Goal: Information Seeking & Learning: Check status

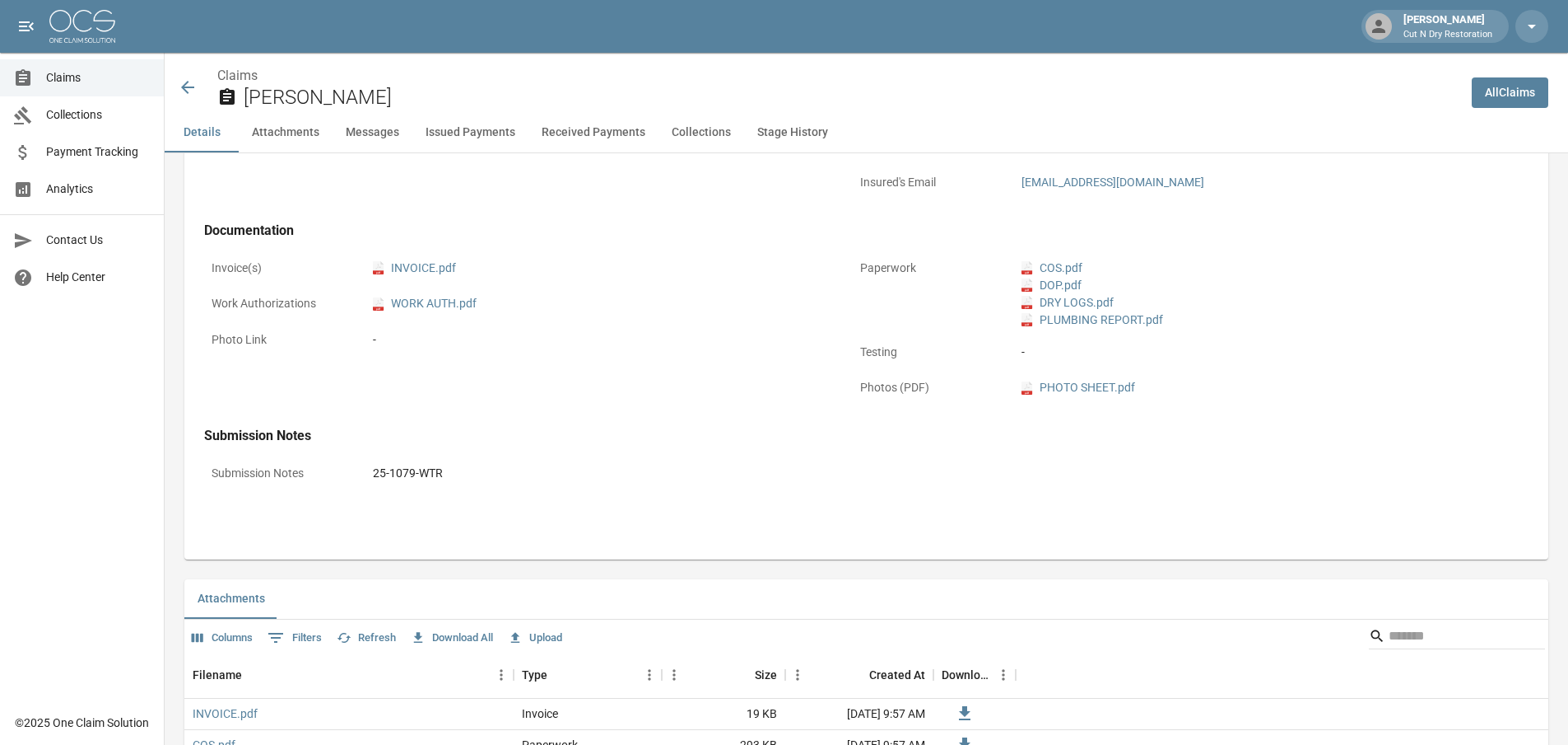
scroll to position [632, 0]
click at [92, 84] on span "Claims" at bounding box center [98, 78] width 104 height 17
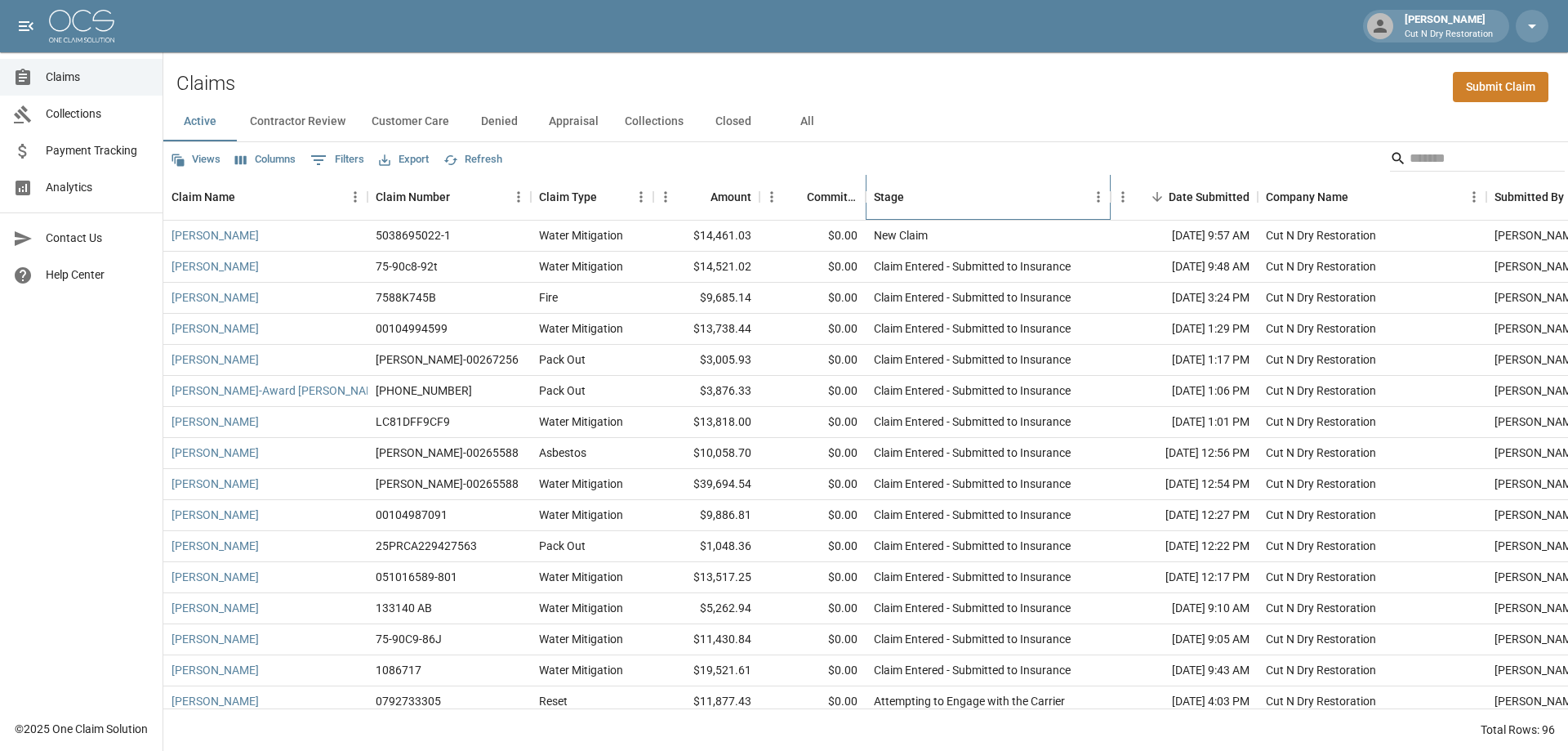
click at [972, 200] on div "Stage" at bounding box center [980, 196] width 212 height 46
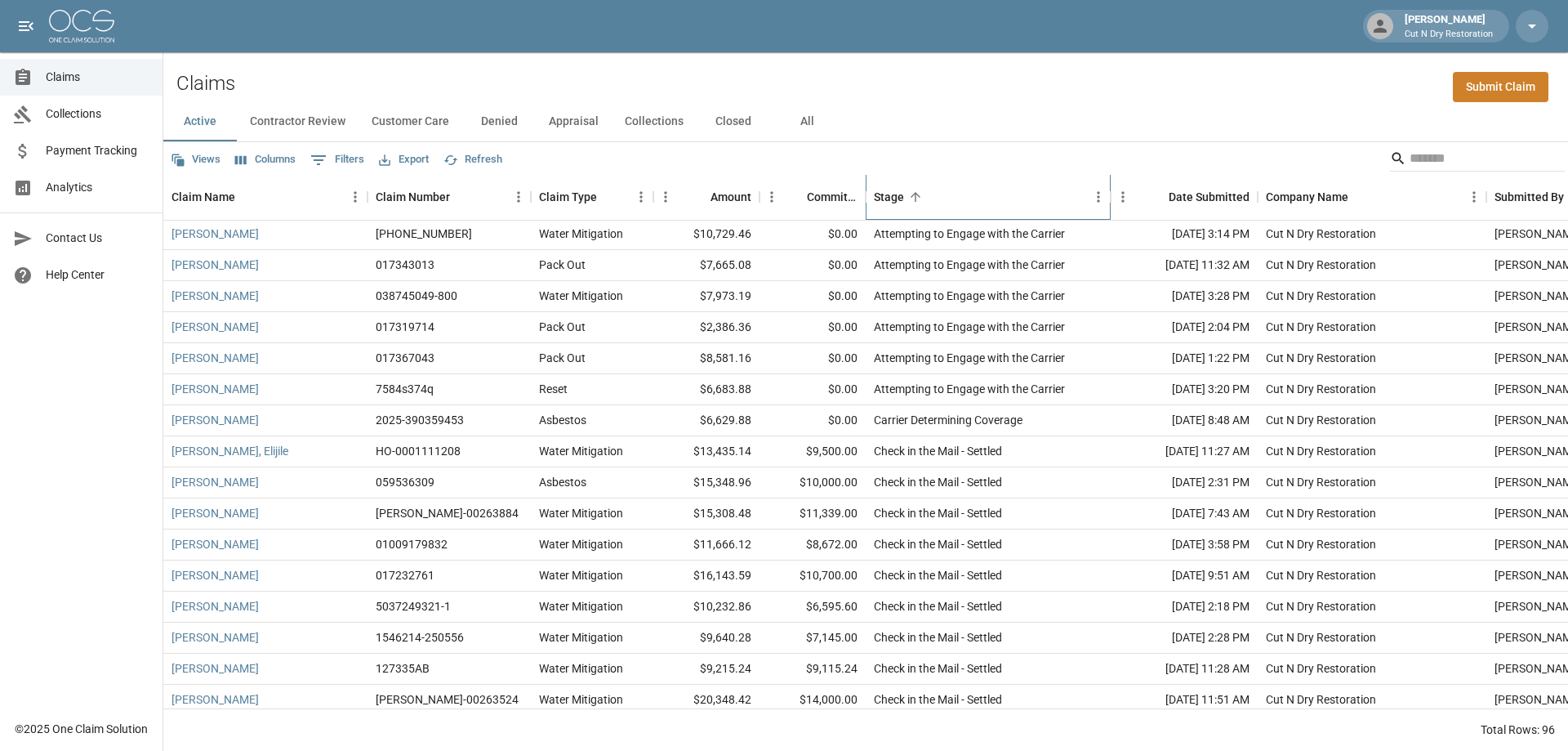
scroll to position [735, 0]
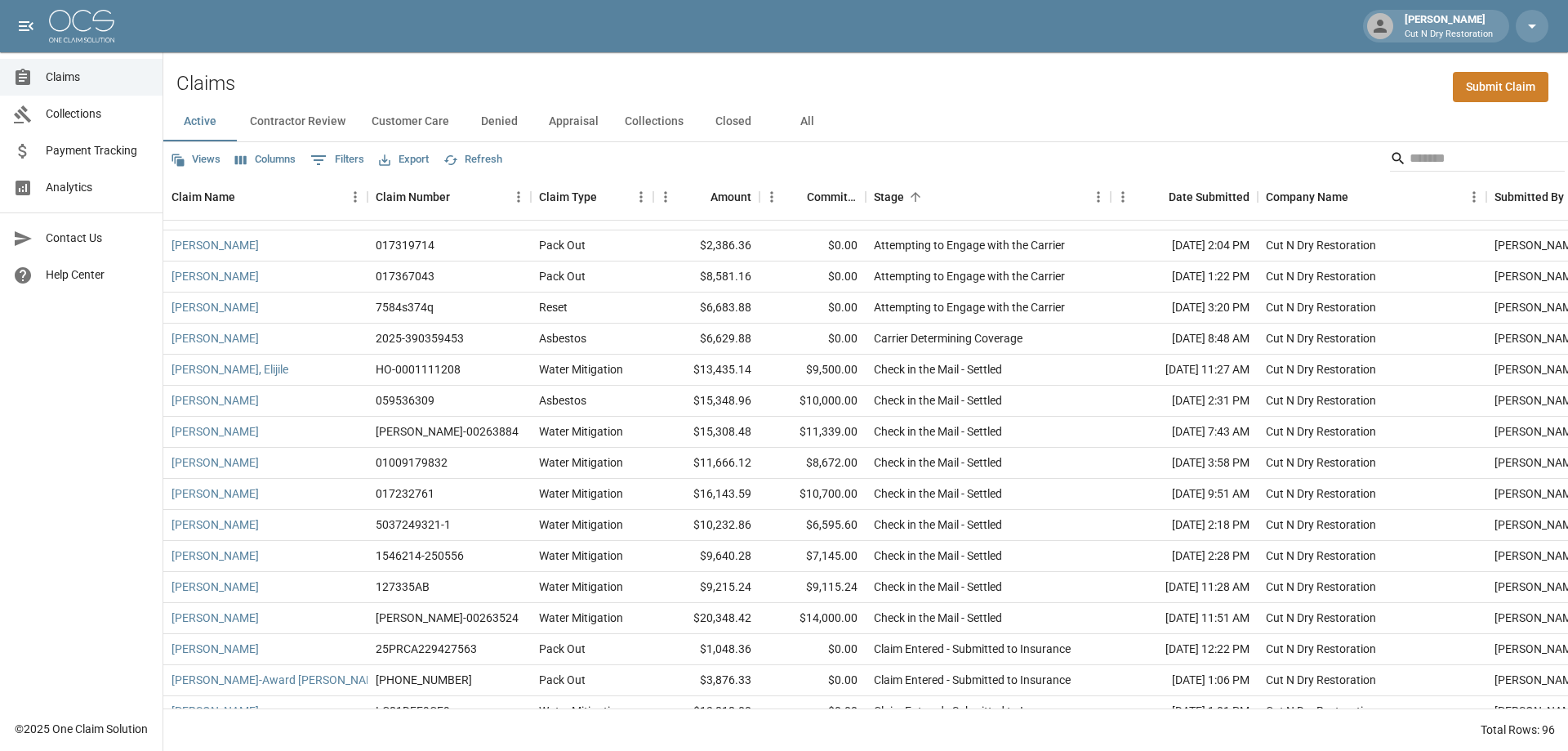
click at [262, 162] on button "Columns" at bounding box center [265, 159] width 69 height 25
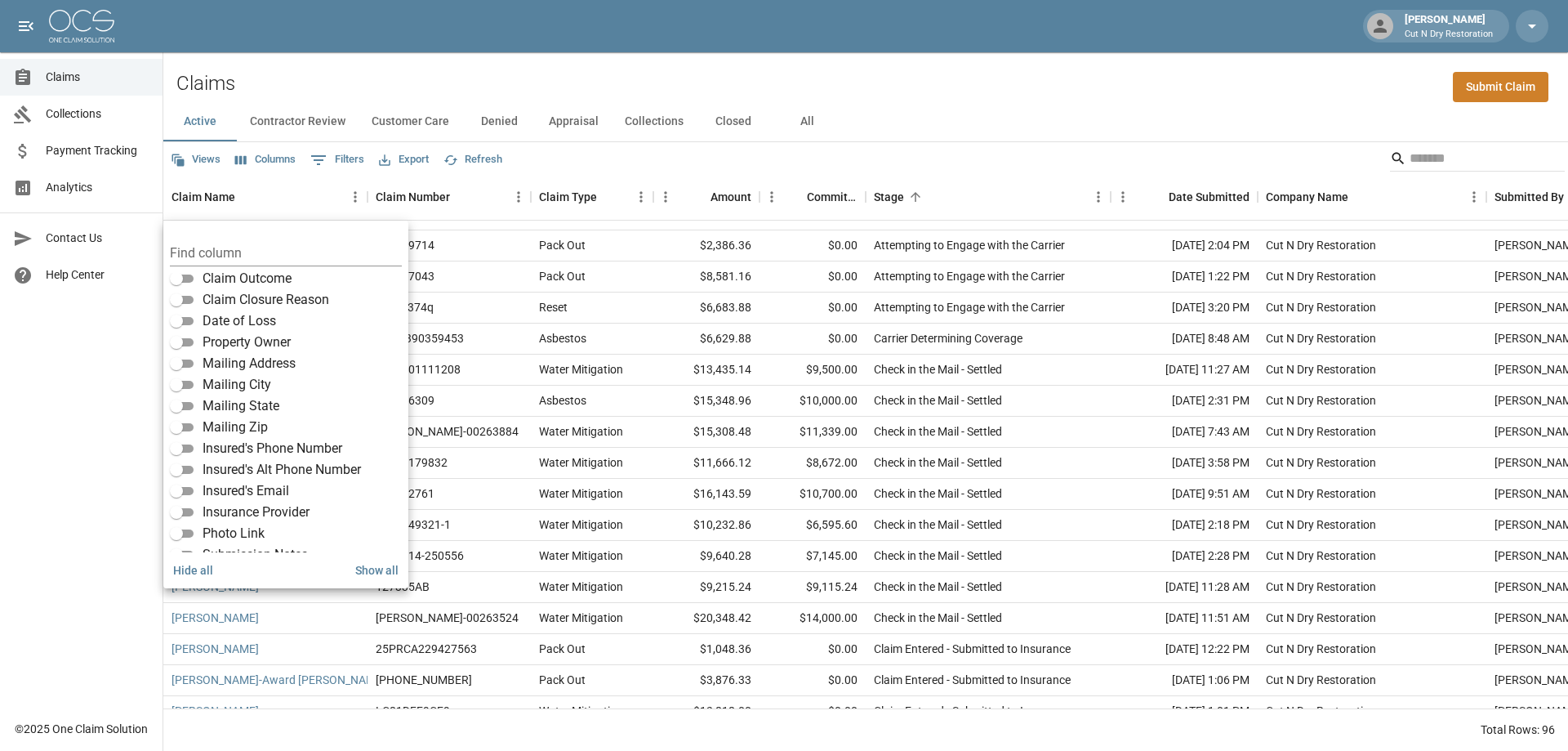
scroll to position [242, 0]
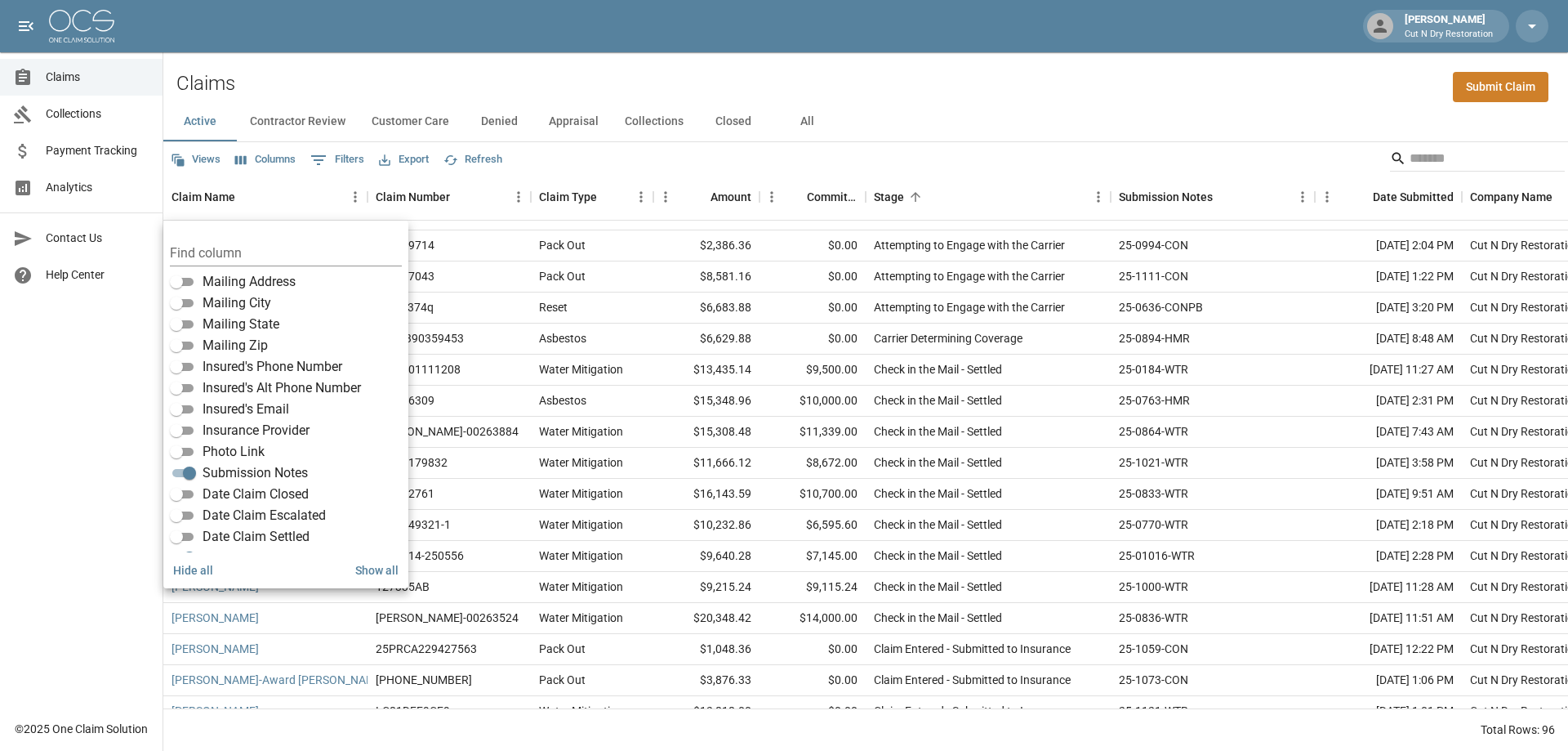
click at [1183, 88] on div "Claims Submit Claim" at bounding box center [866, 77] width 1405 height 50
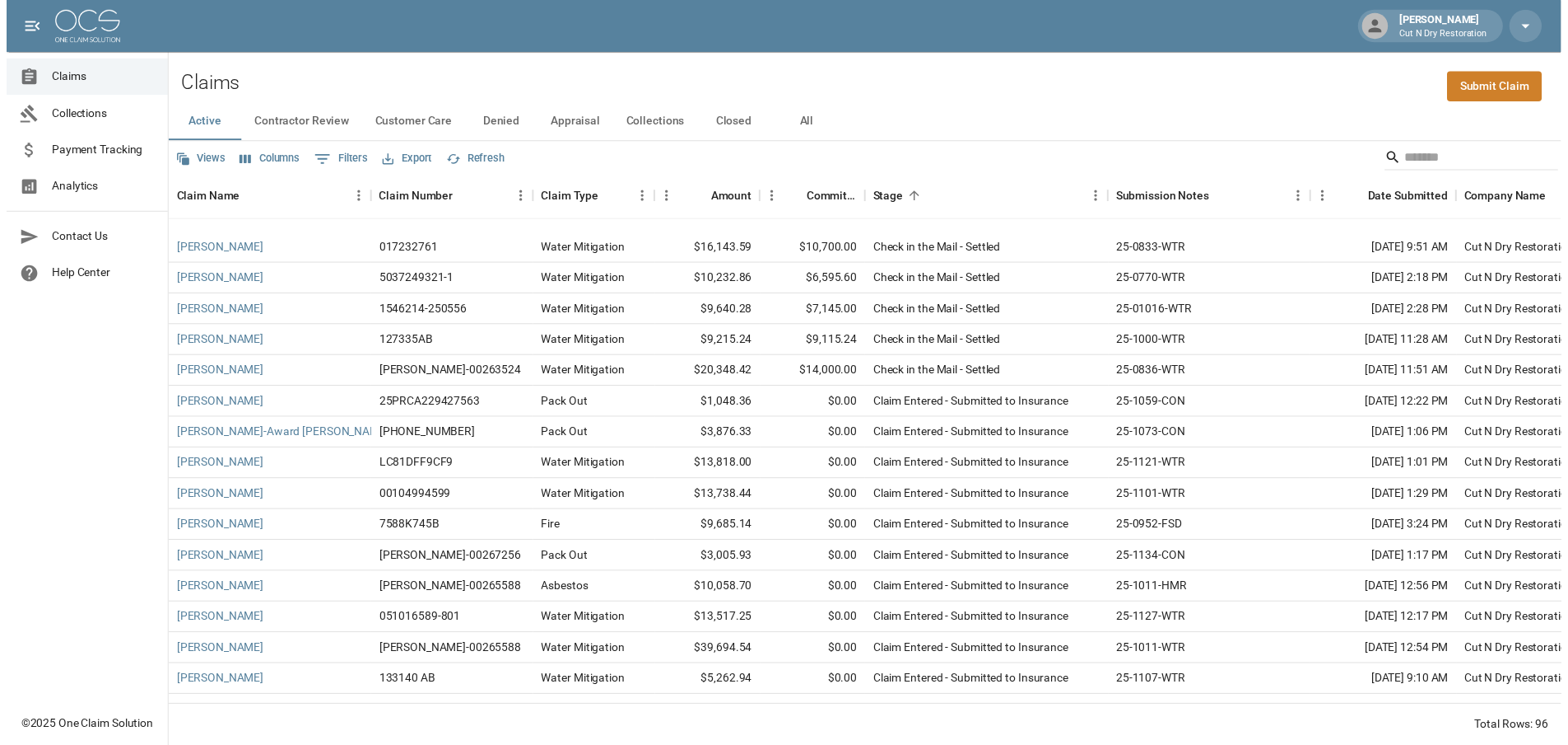
scroll to position [1071, 0]
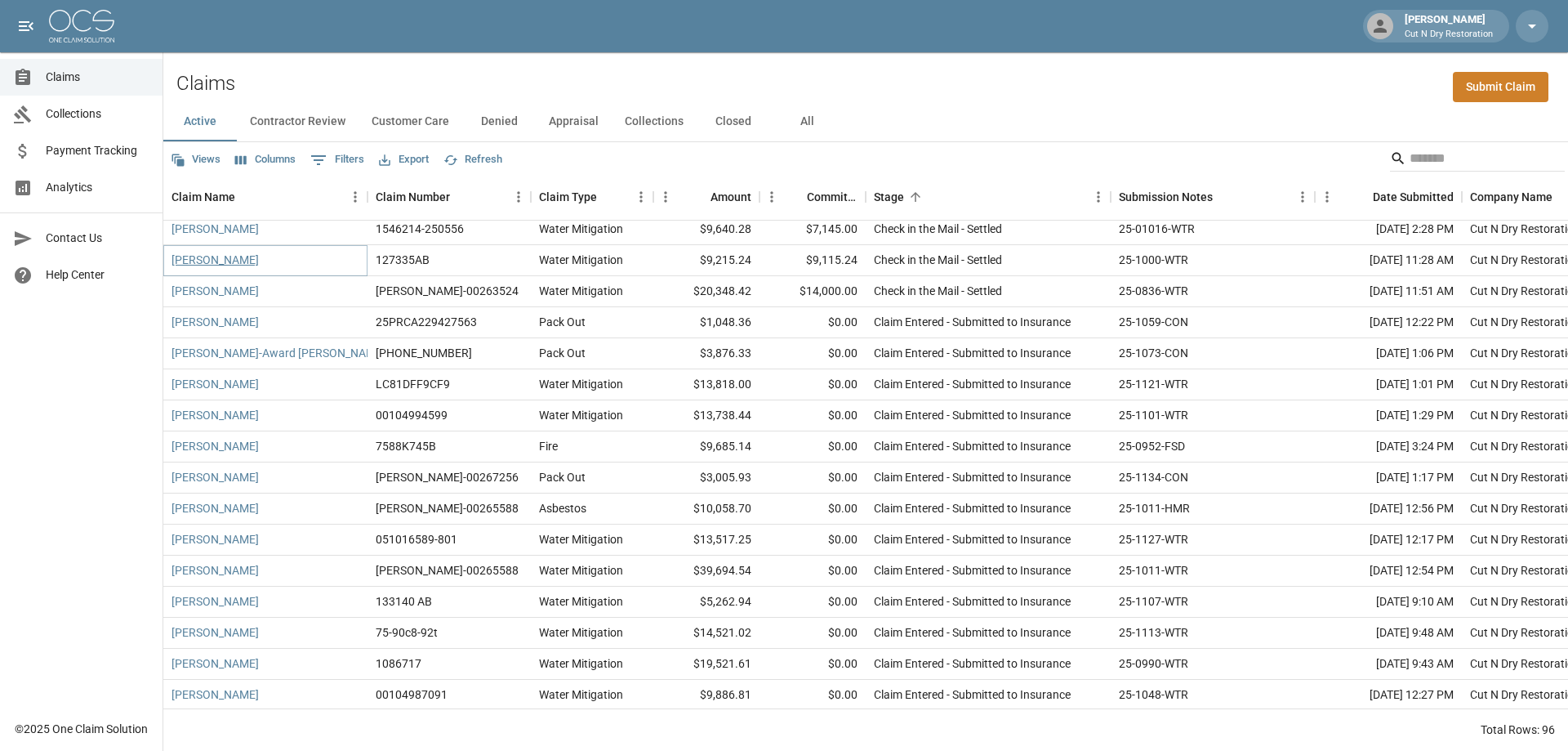
click at [222, 260] on link "[PERSON_NAME]" at bounding box center [215, 260] width 87 height 17
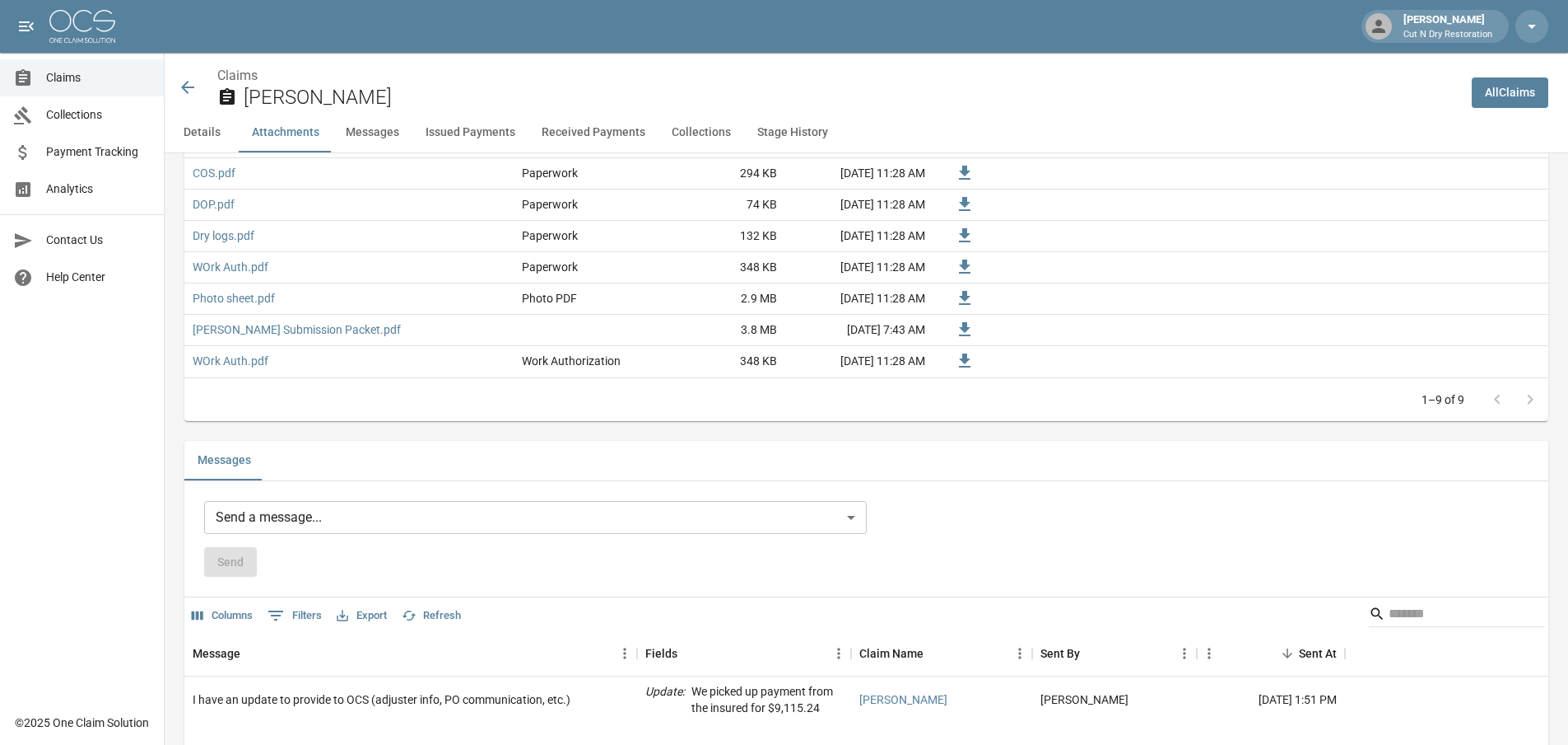
scroll to position [1317, 0]
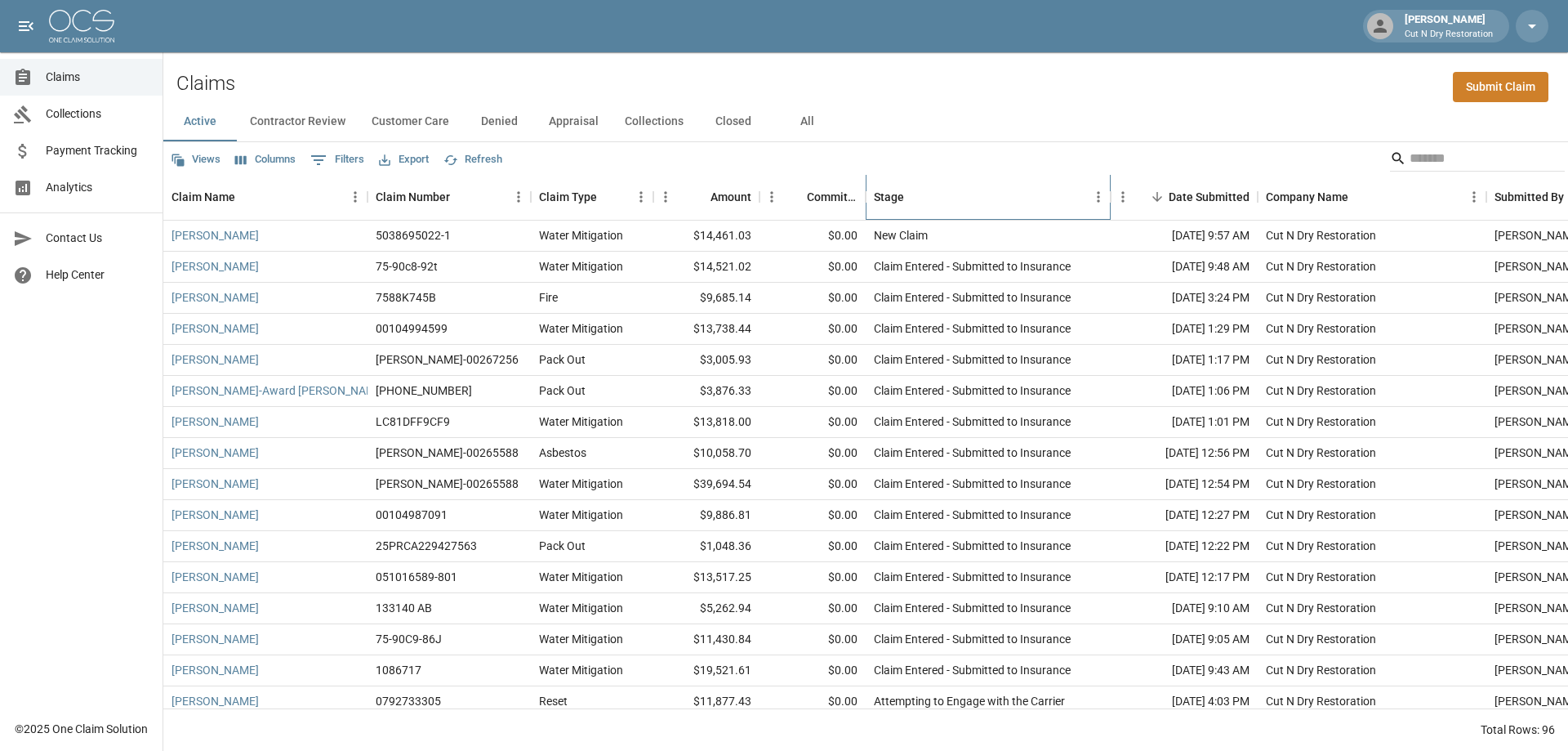
click at [1012, 198] on div "Stage" at bounding box center [980, 196] width 212 height 46
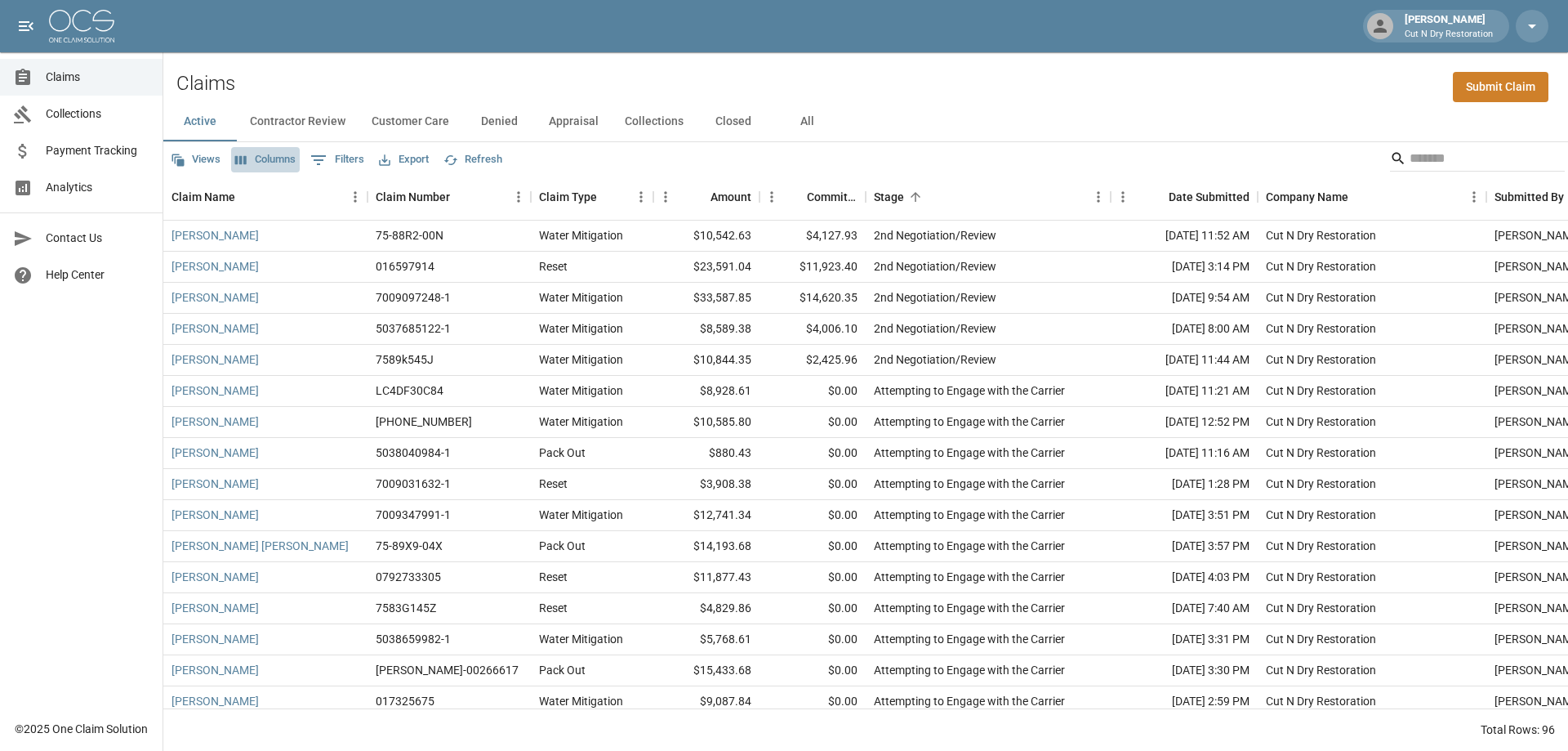
click at [263, 161] on button "Columns" at bounding box center [265, 159] width 69 height 25
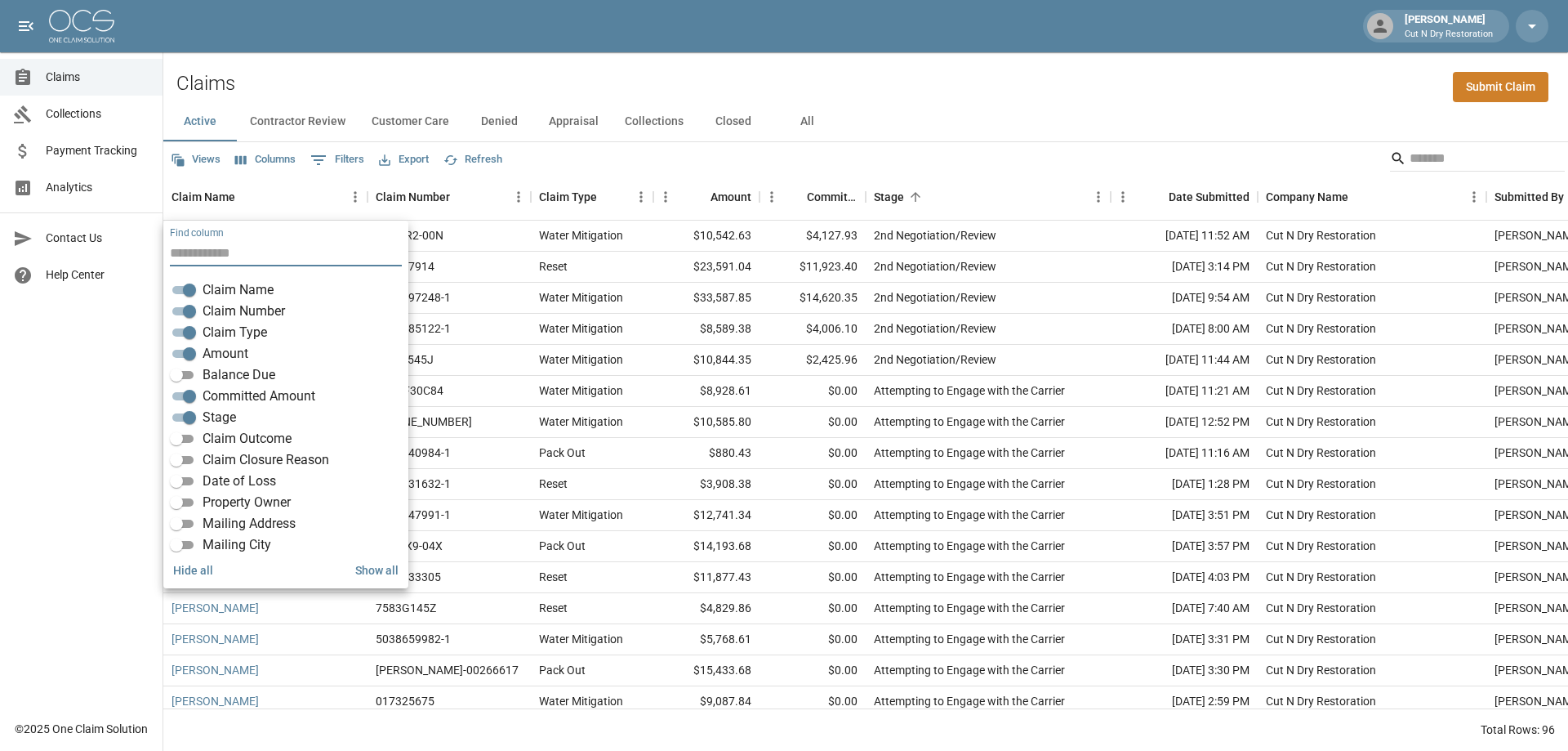
scroll to position [245, 0]
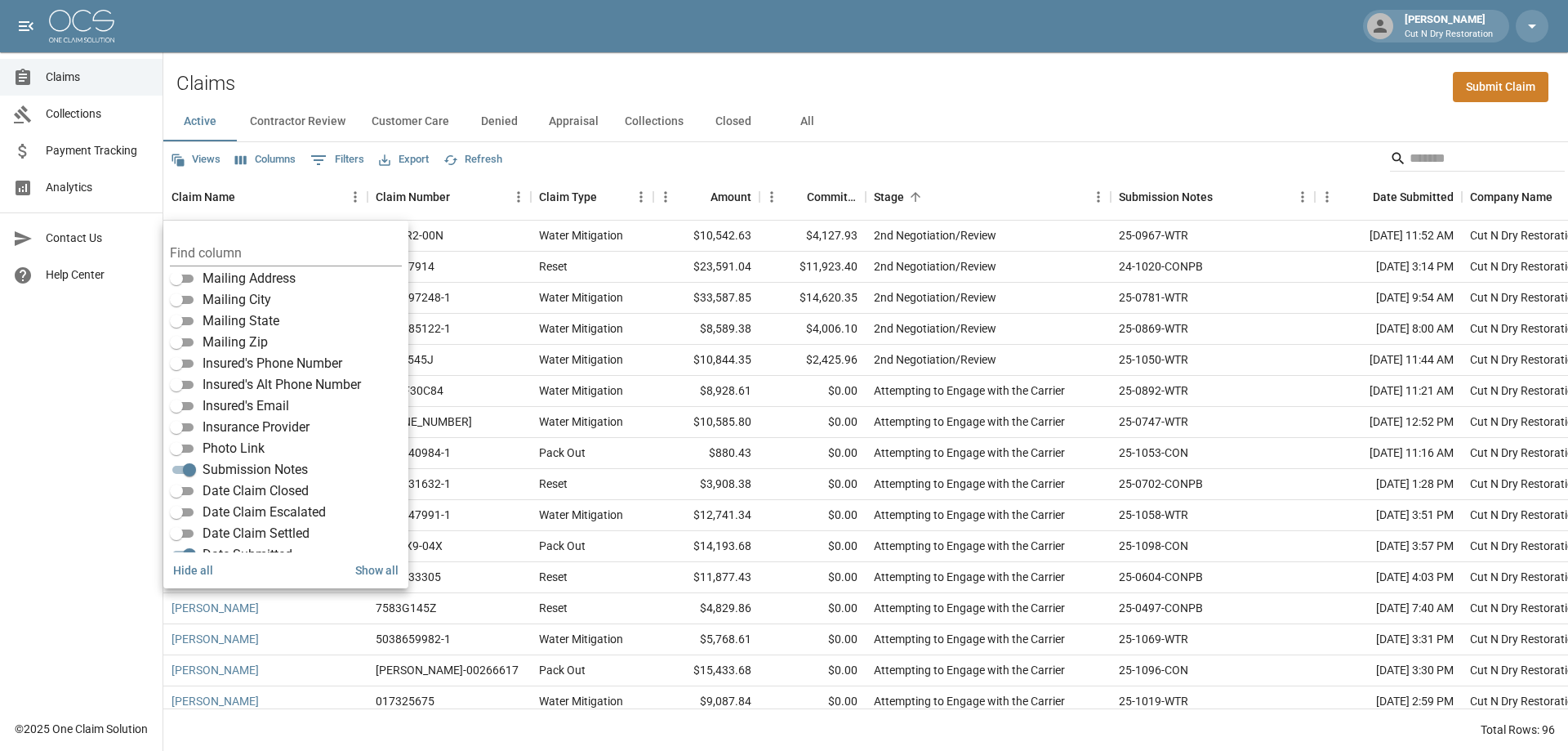
click at [1019, 134] on div "Active Contractor Review Customer Care Denied Appraisal Collections Closed All" at bounding box center [866, 122] width 1405 height 39
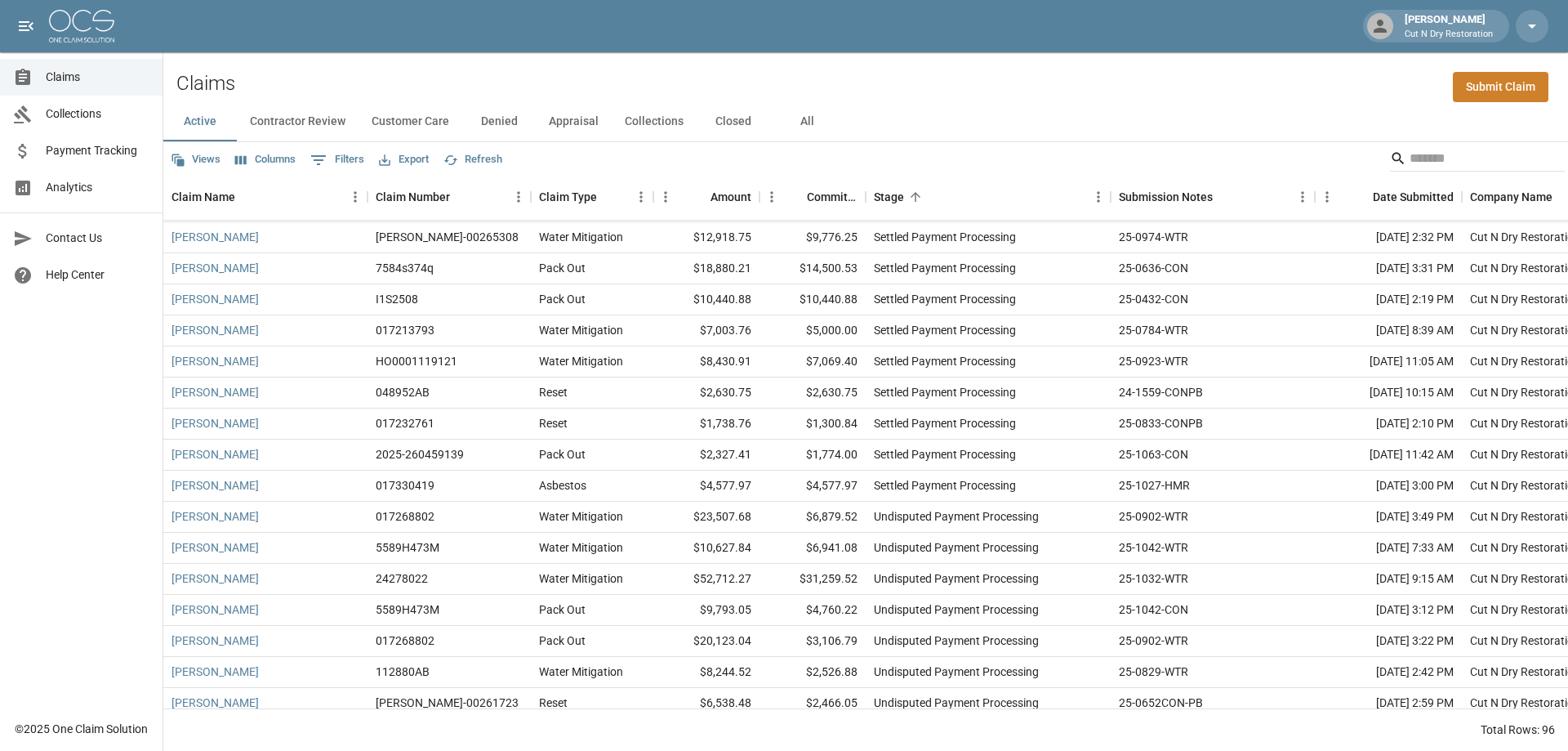
scroll to position [2504, 0]
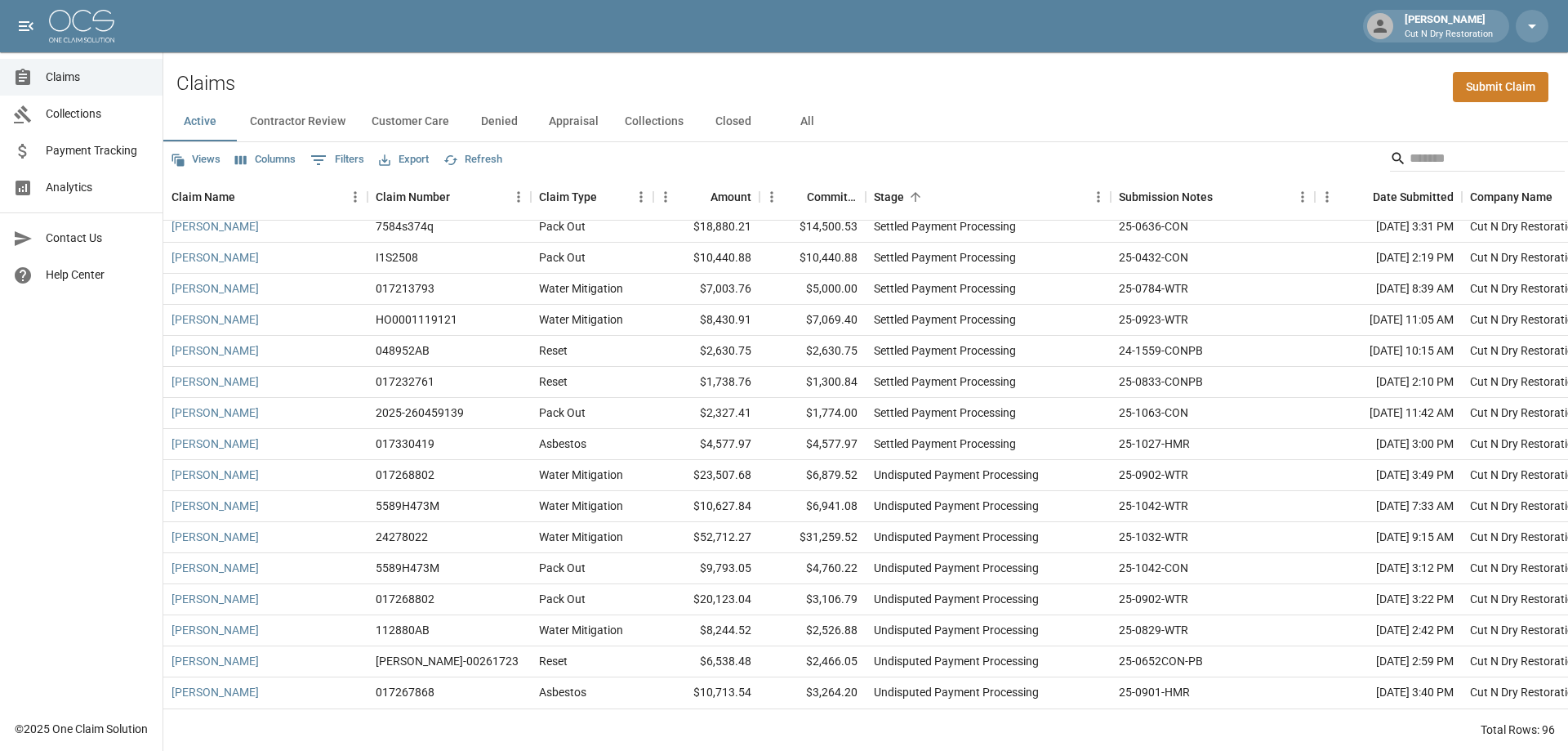
click at [806, 121] on button "All" at bounding box center [807, 122] width 74 height 39
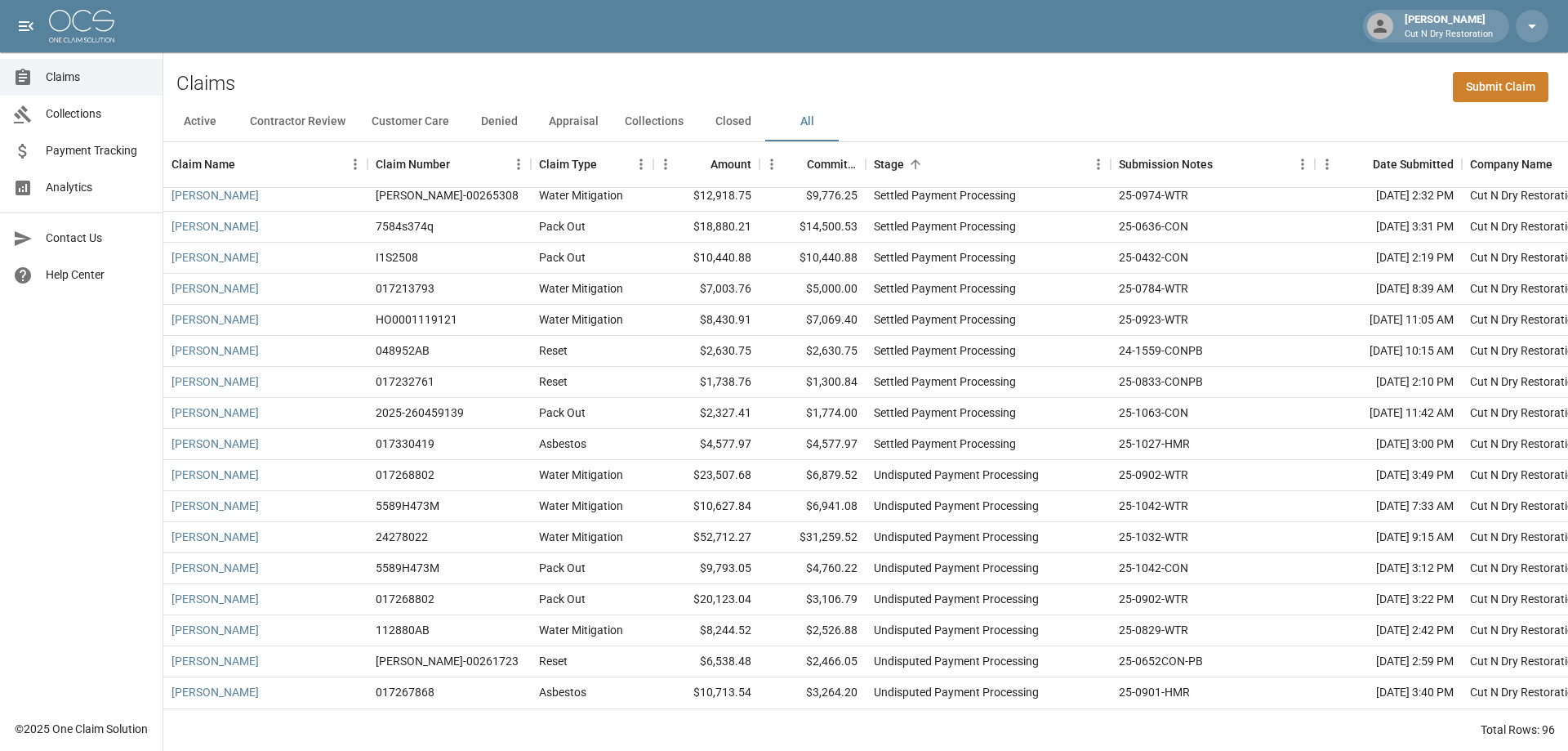
scroll to position [2472, 0]
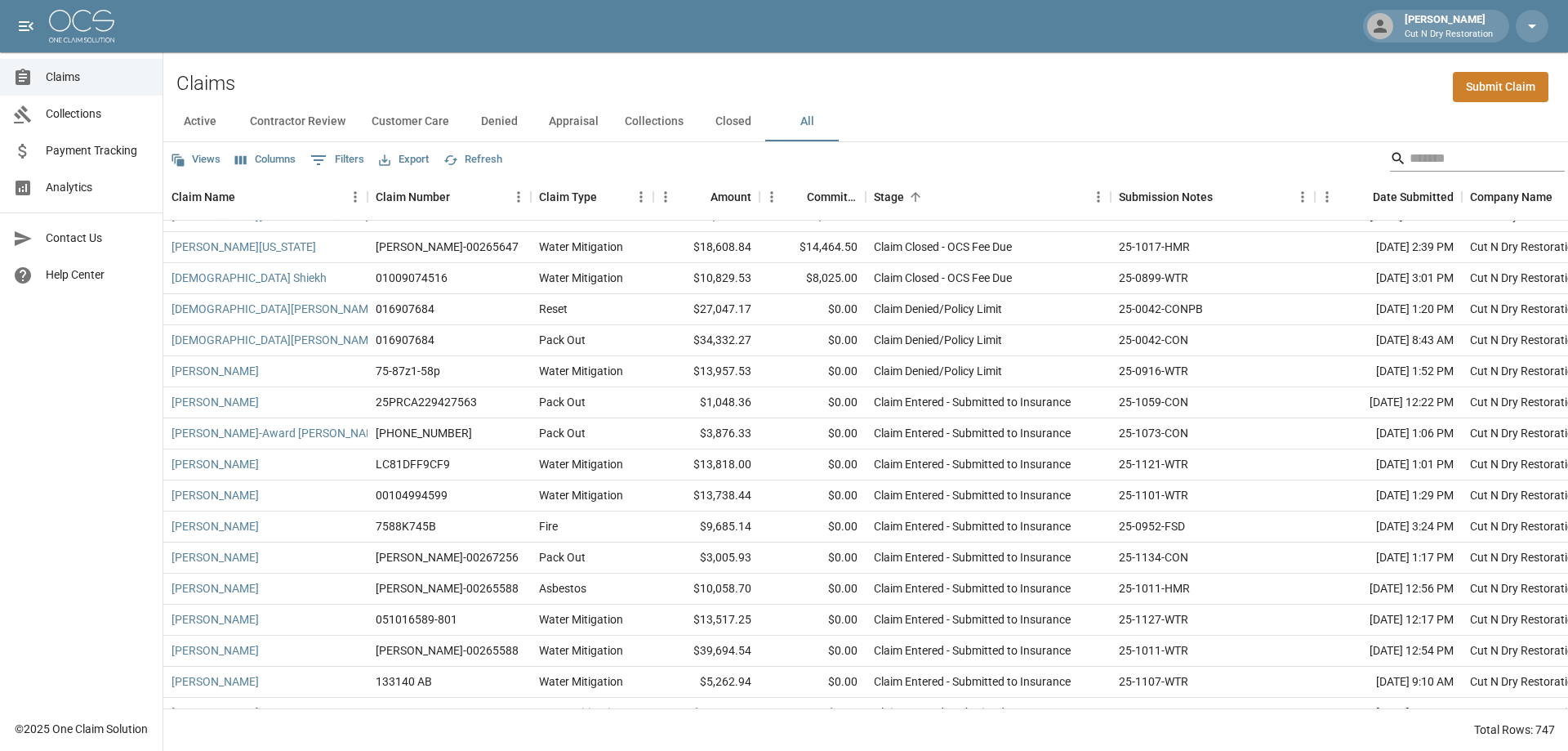
click at [1410, 163] on input "Search" at bounding box center [1475, 158] width 130 height 26
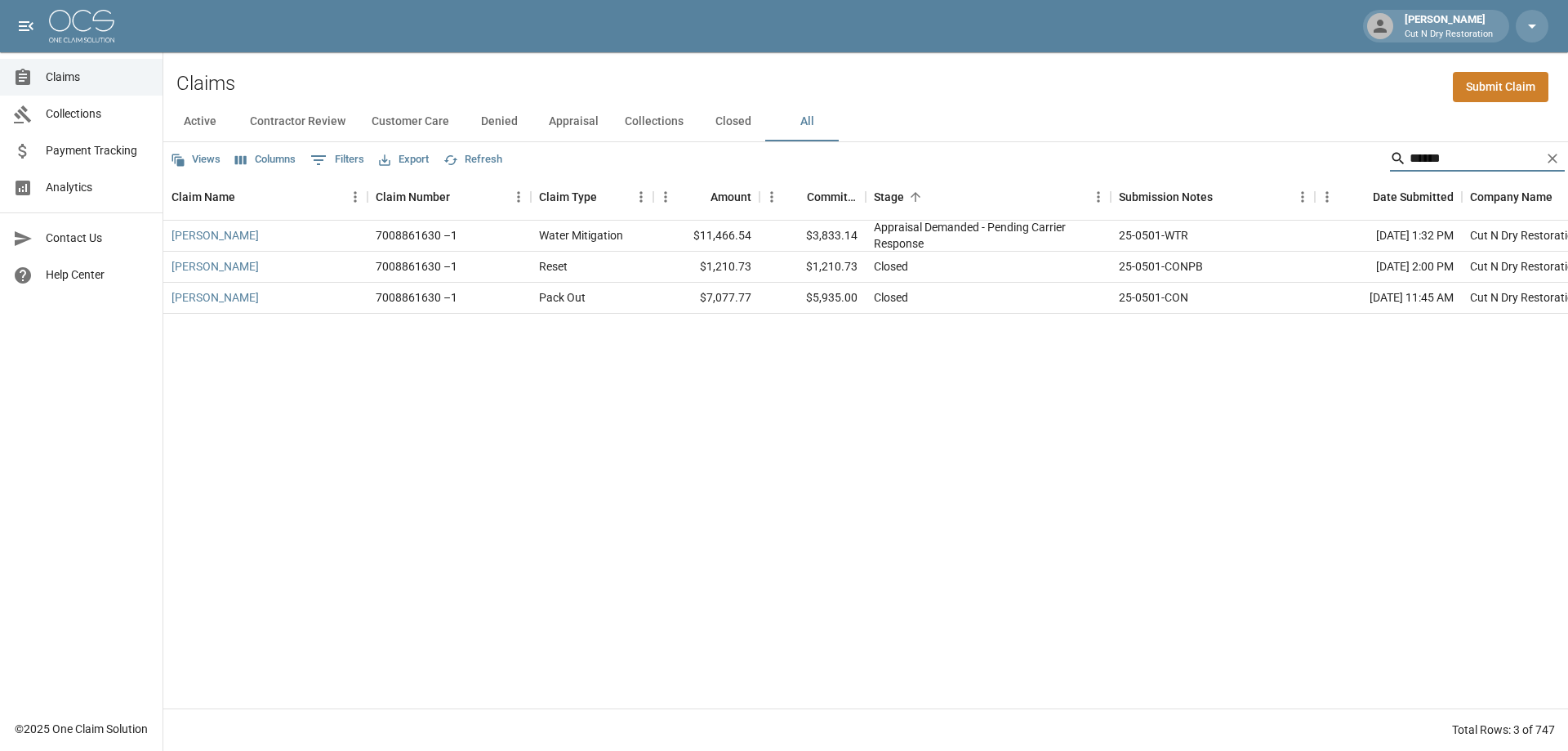
scroll to position [0, 0]
type input "******"
click at [389, 120] on button "Customer Care" at bounding box center [409, 122] width 103 height 39
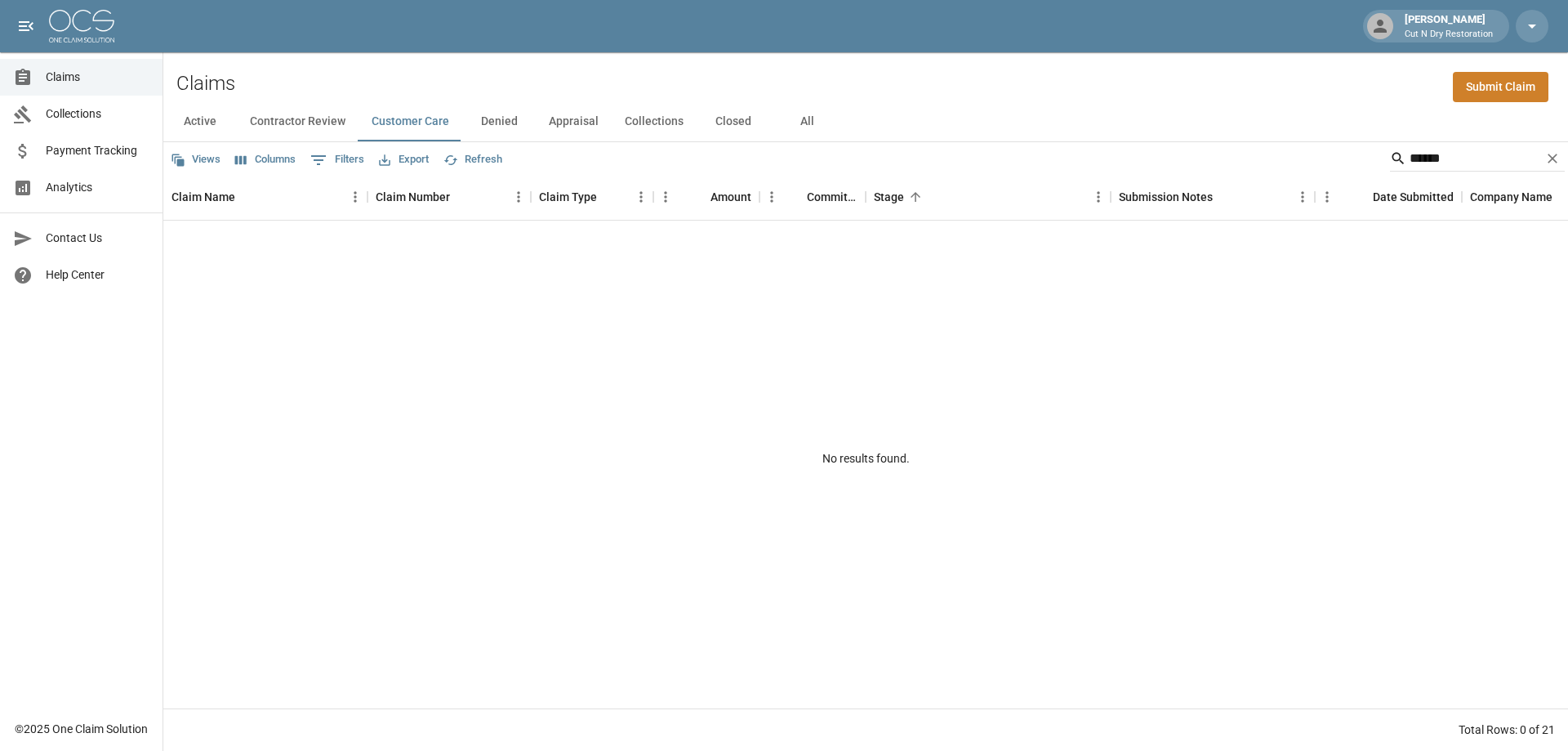
click at [493, 127] on button "Denied" at bounding box center [499, 122] width 74 height 39
click at [570, 125] on button "Appraisal" at bounding box center [574, 122] width 76 height 39
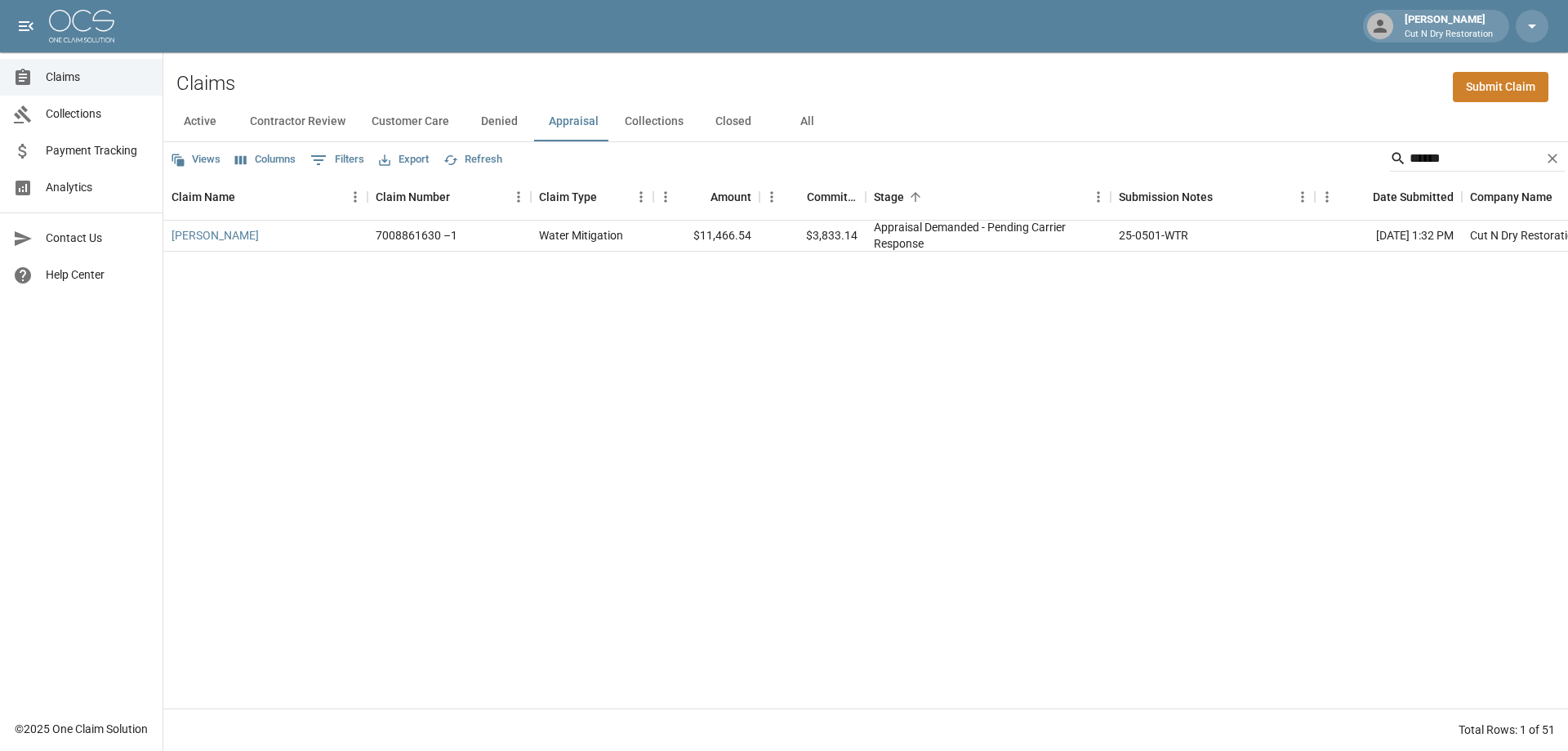
click at [655, 122] on button "Collections" at bounding box center [653, 122] width 85 height 39
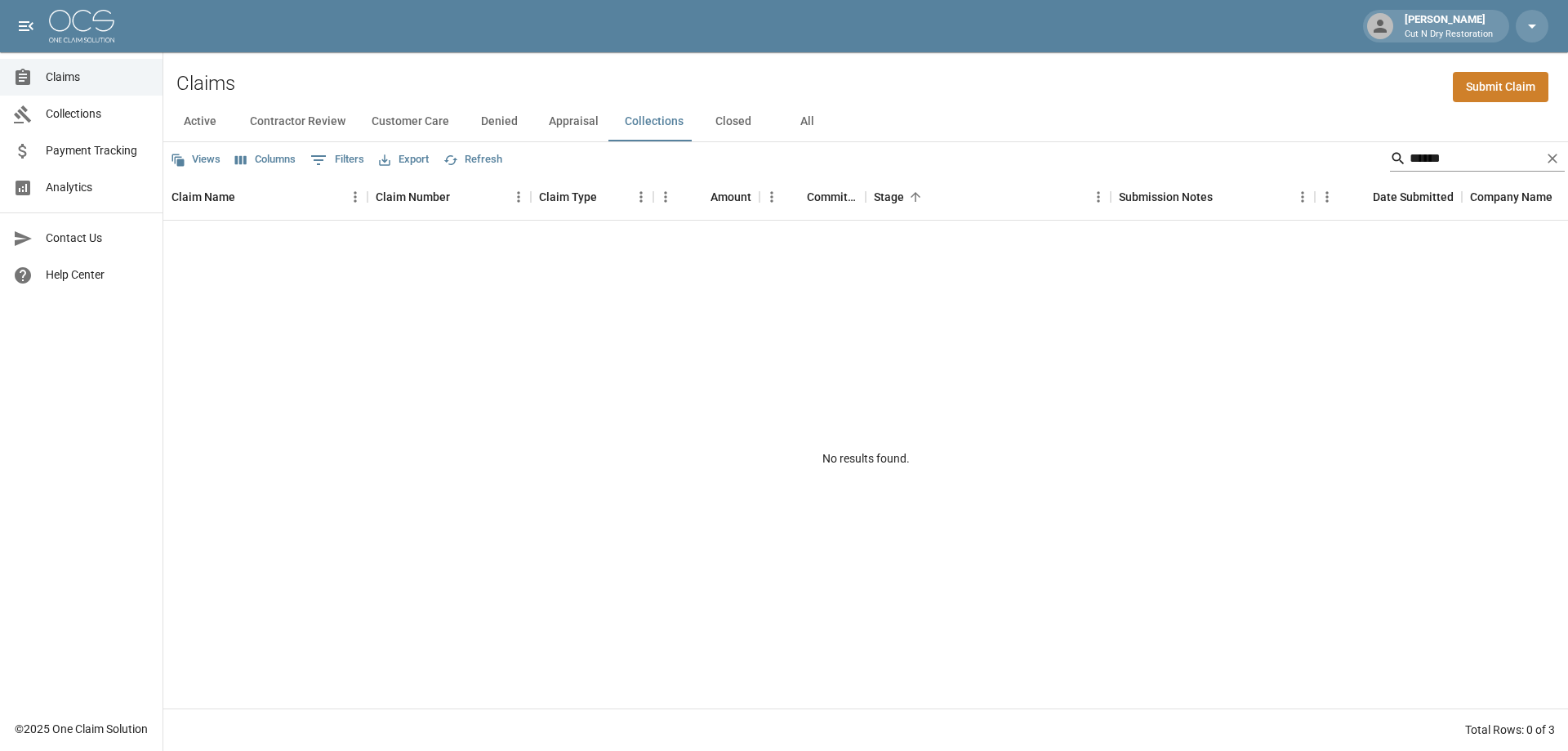
click at [1547, 161] on icon "Clear" at bounding box center [1553, 159] width 17 height 17
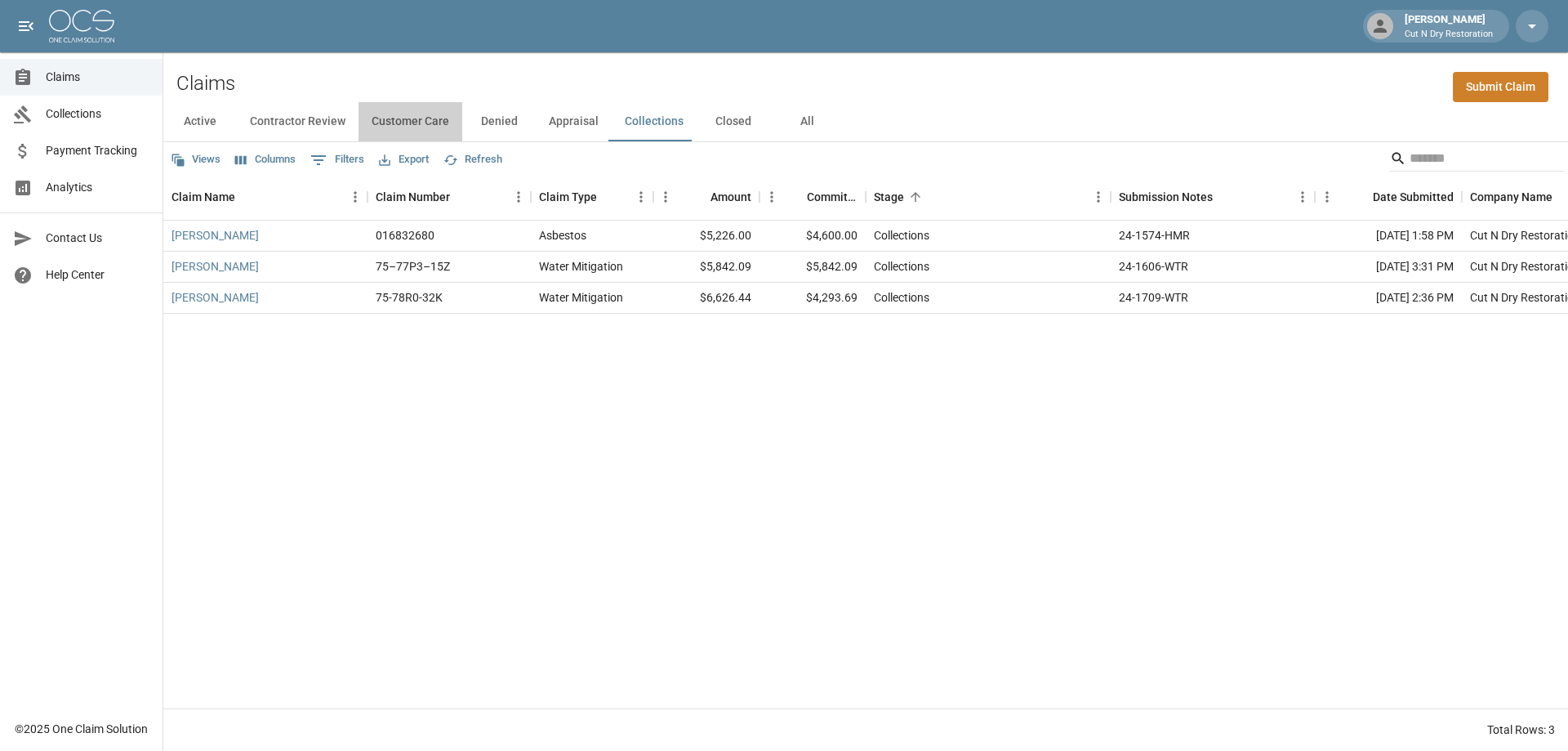
click at [433, 125] on button "Customer Care" at bounding box center [409, 122] width 103 height 39
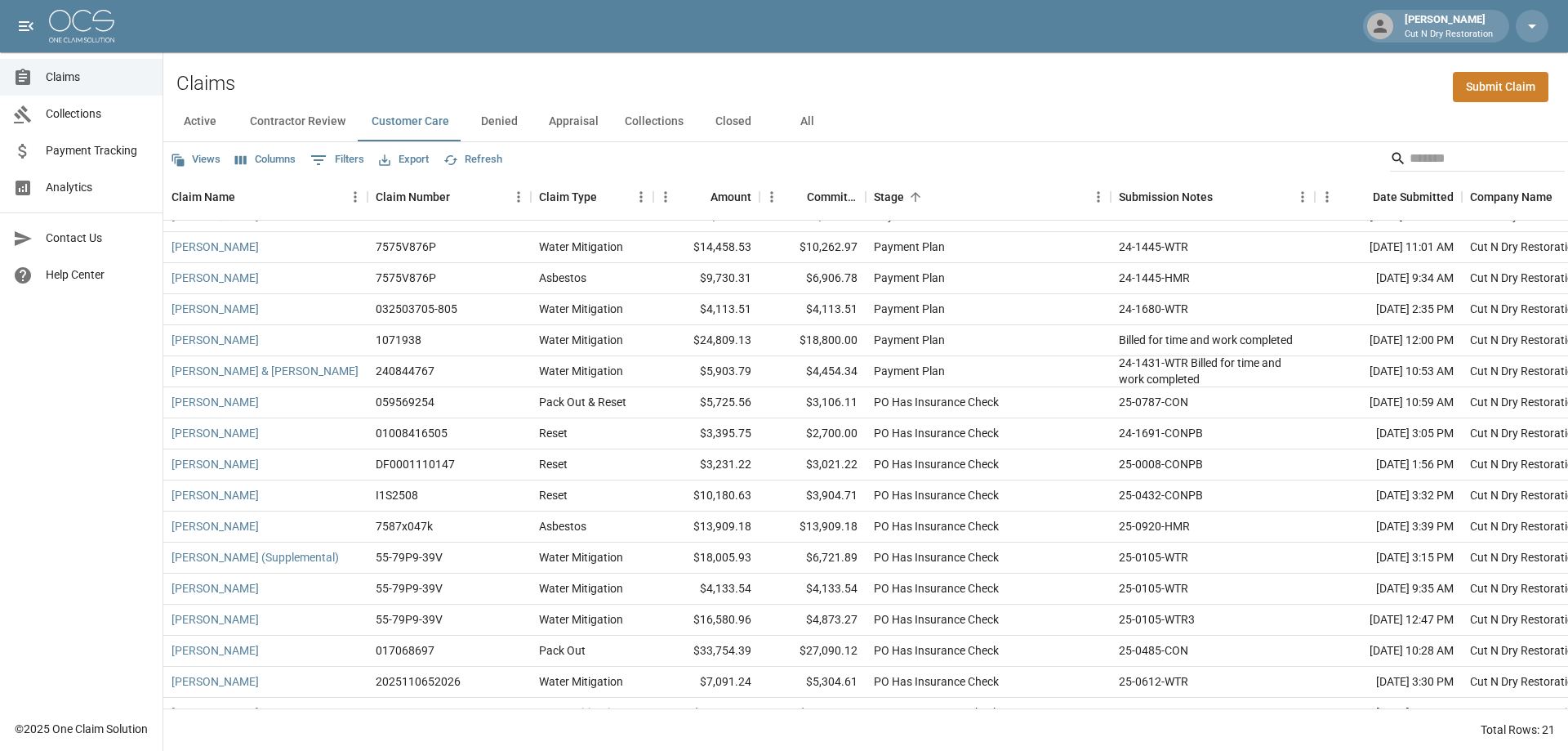
scroll to position [177, 0]
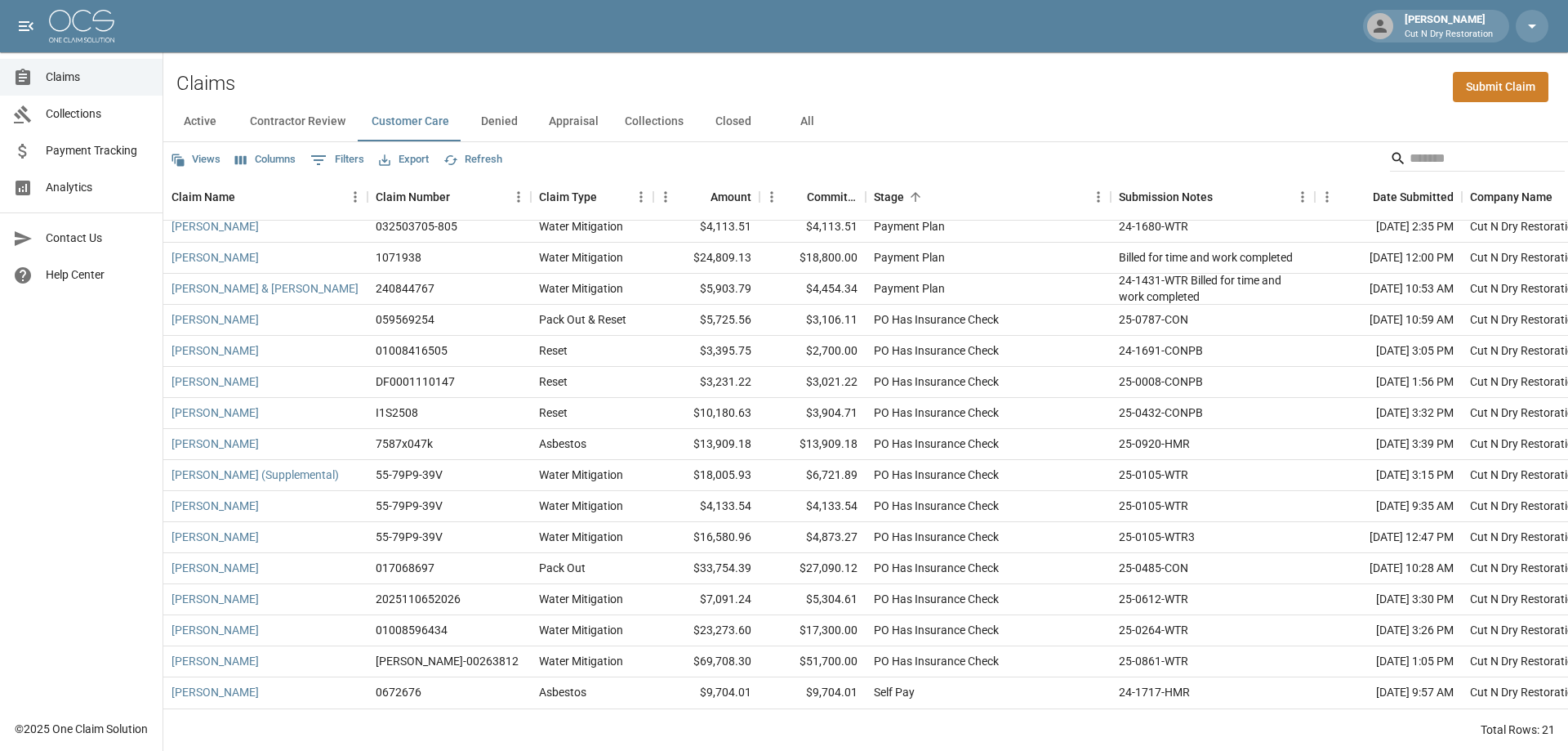
click at [315, 118] on button "Contractor Review" at bounding box center [298, 122] width 122 height 39
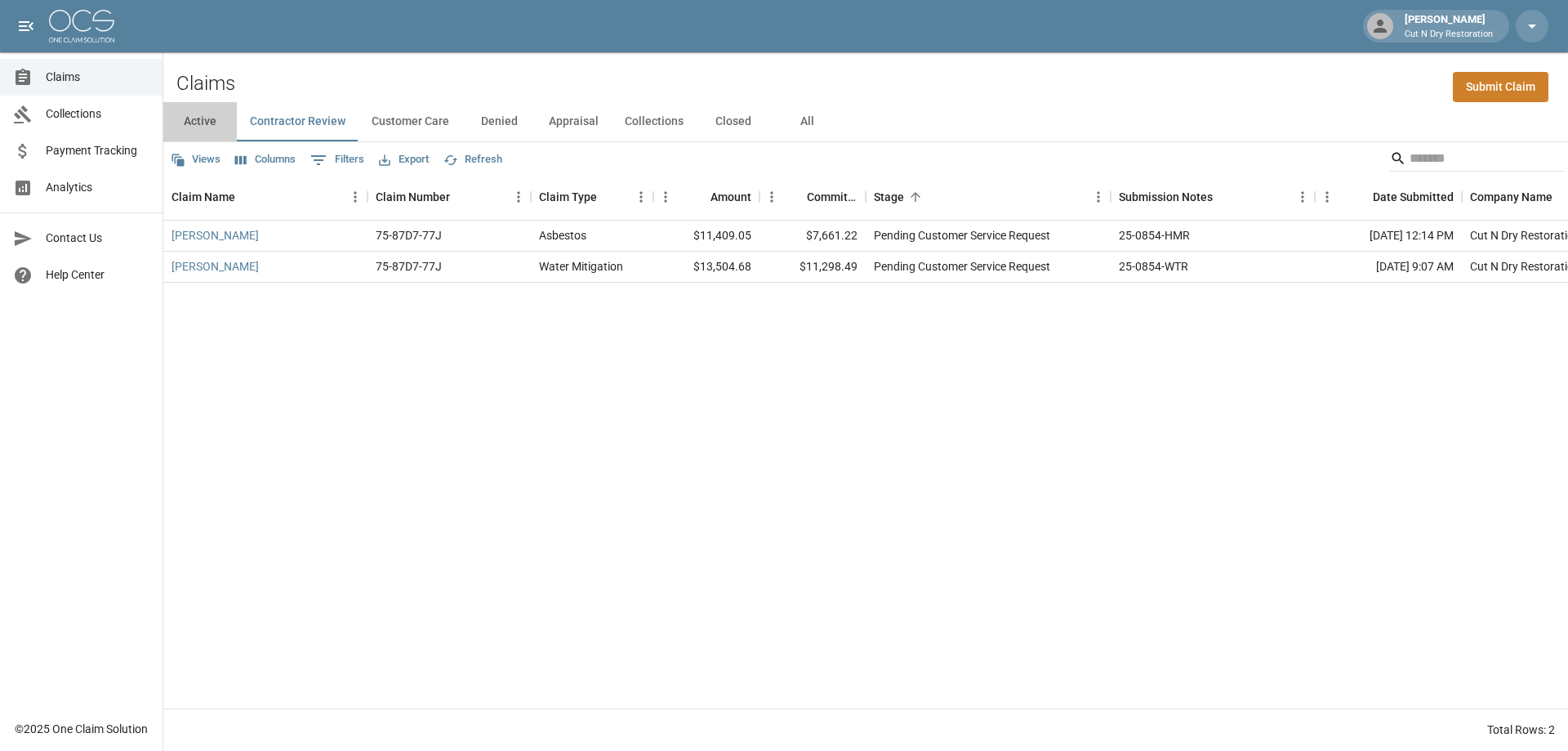
click at [208, 117] on button "Active" at bounding box center [200, 122] width 74 height 39
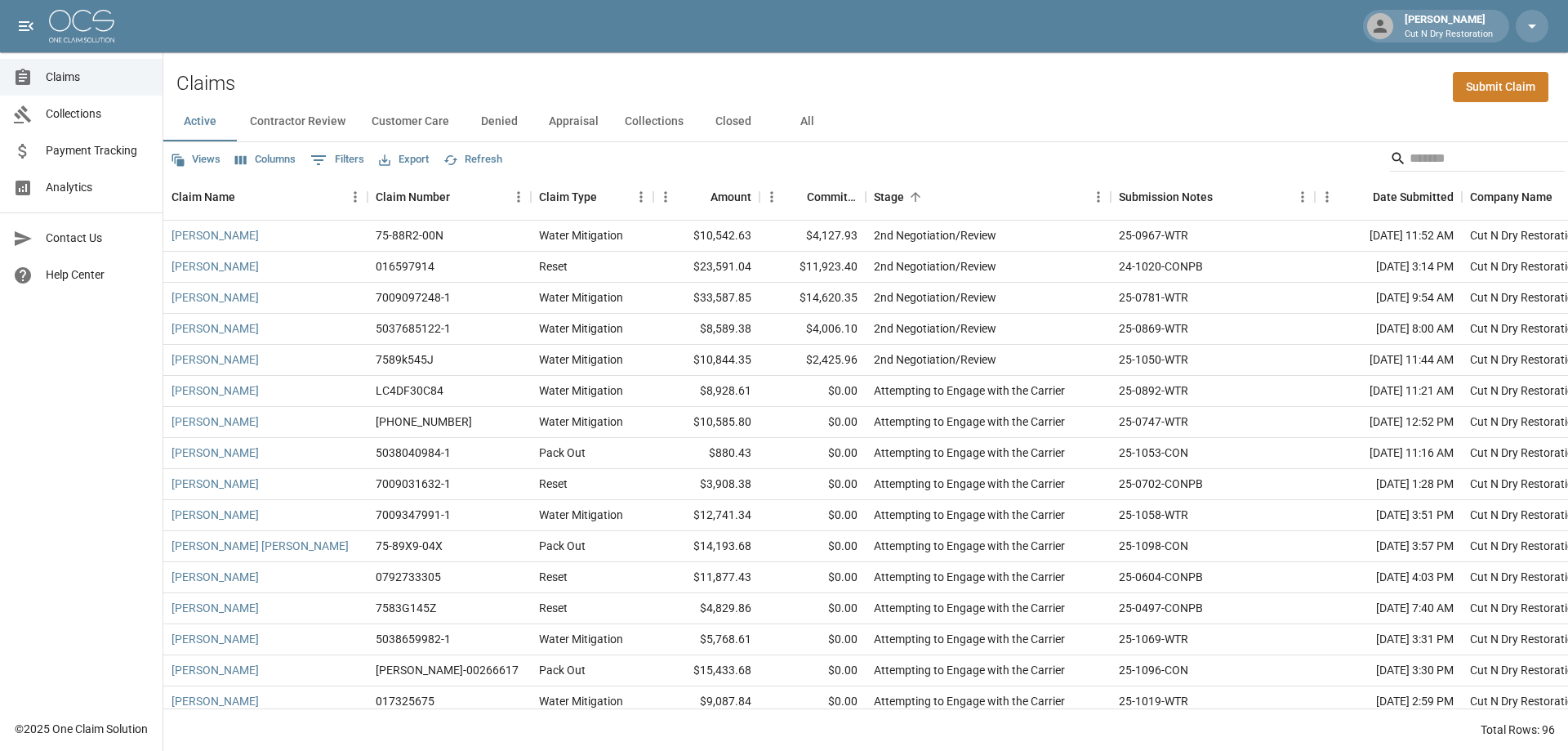
click at [488, 122] on button "Denied" at bounding box center [499, 122] width 74 height 39
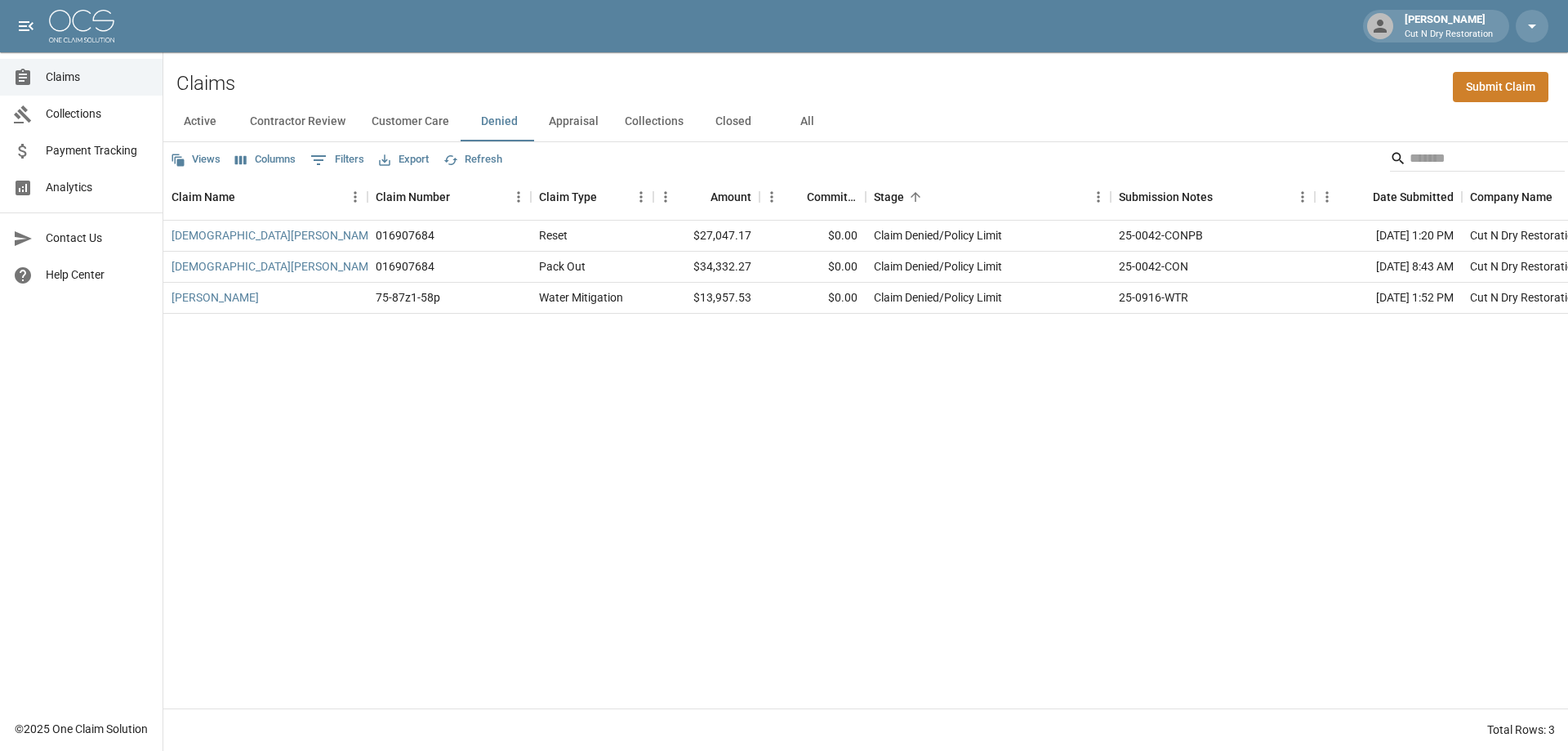
click at [570, 129] on button "Appraisal" at bounding box center [574, 122] width 76 height 39
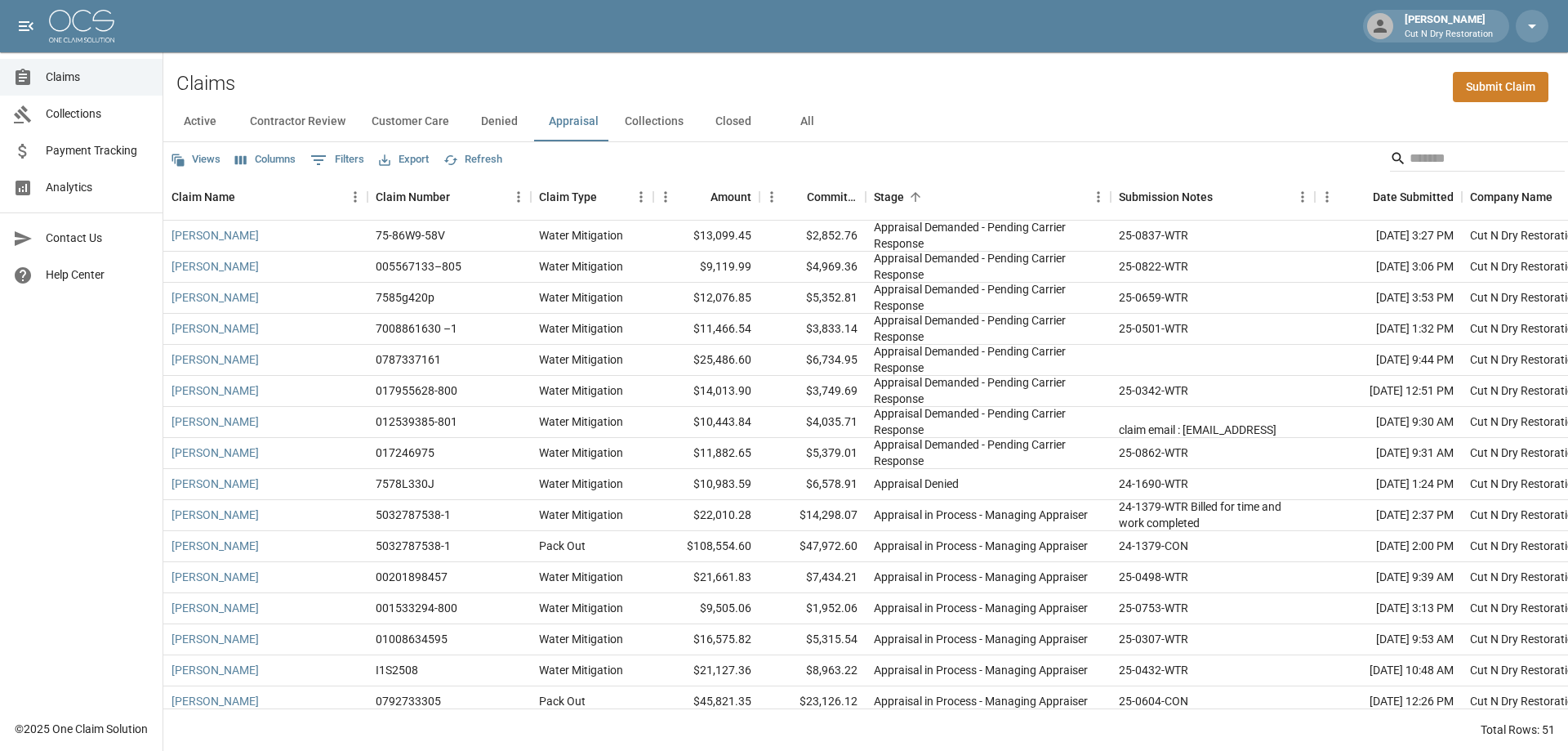
click at [651, 128] on button "Collections" at bounding box center [653, 122] width 85 height 39
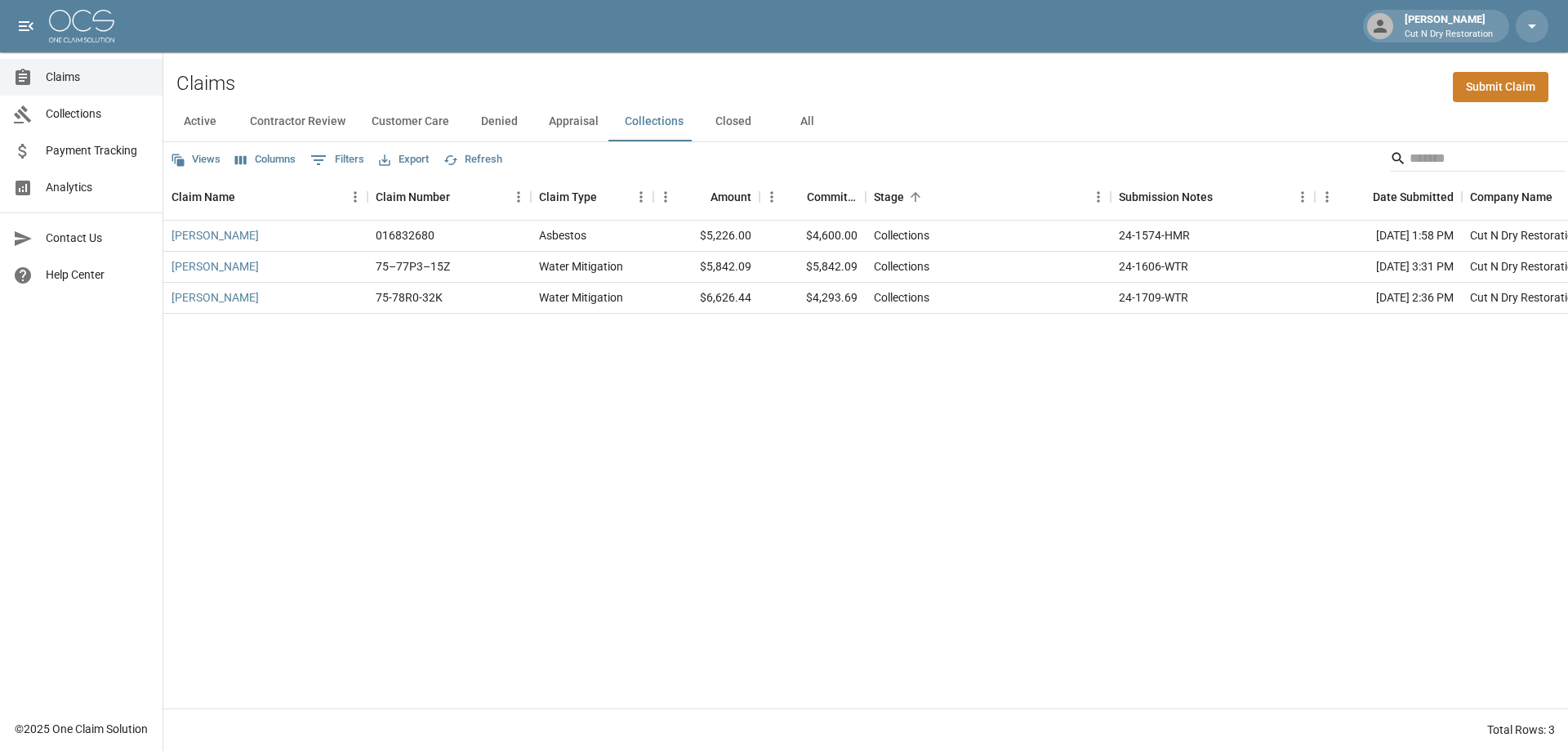
click at [736, 127] on button "Closed" at bounding box center [733, 122] width 74 height 39
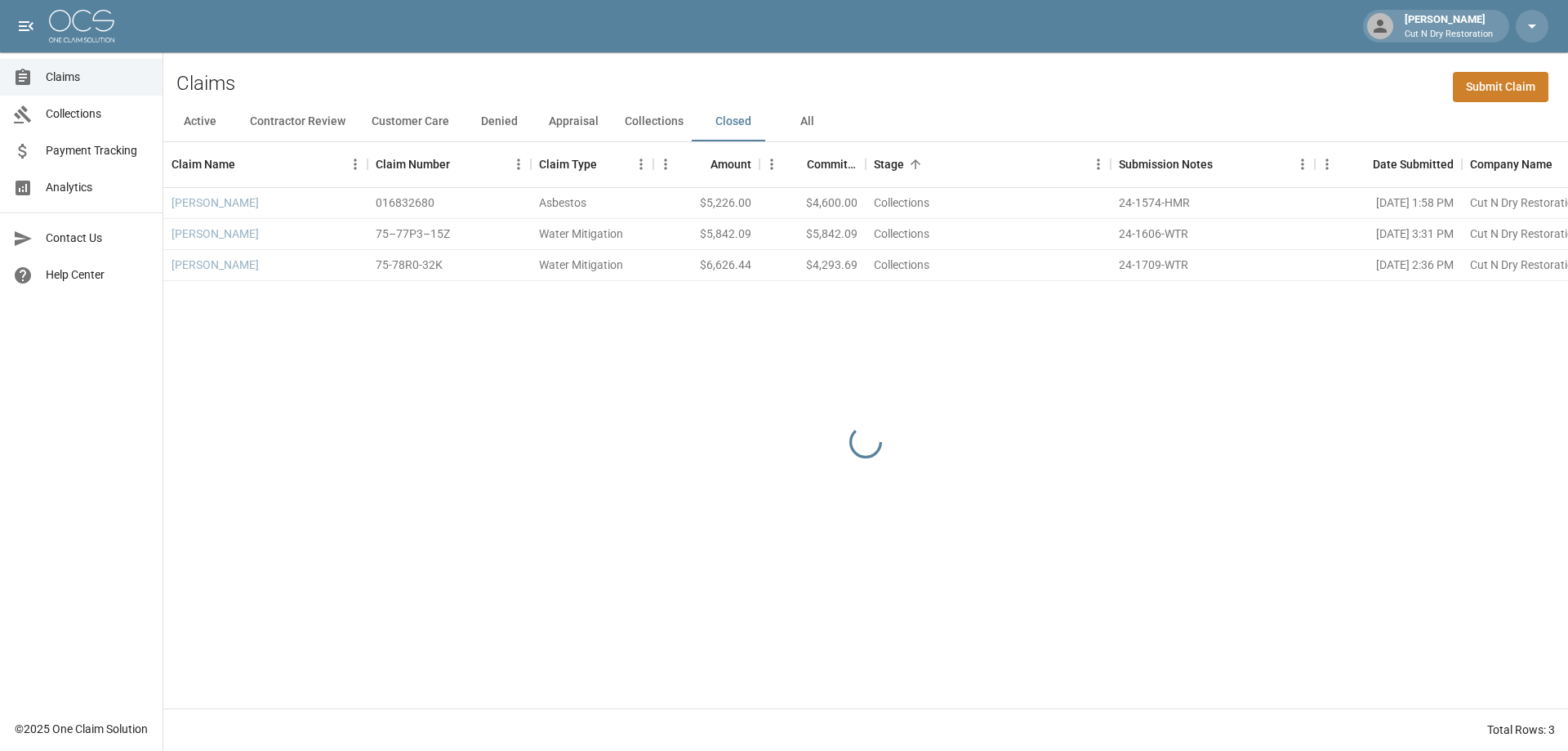
click at [808, 119] on button "All" at bounding box center [807, 122] width 74 height 39
